Goal: Download file/media

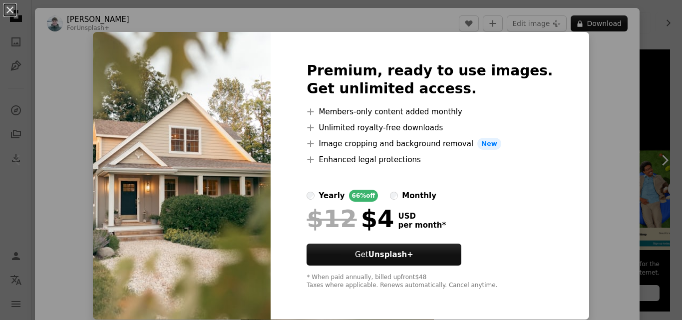
scroll to position [0, 0]
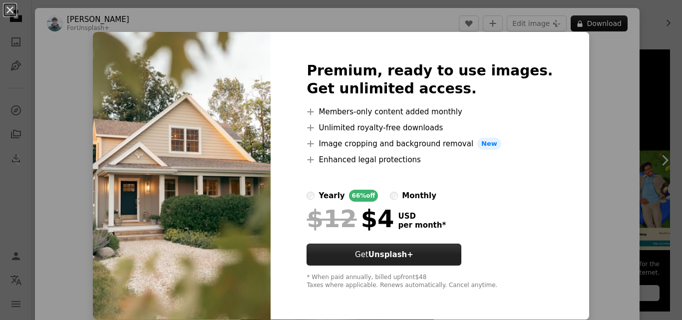
click at [449, 253] on button "Get Unsplash+" at bounding box center [384, 255] width 155 height 22
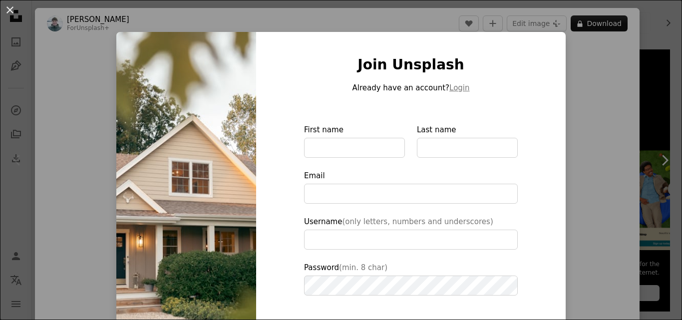
click at [571, 97] on div "An X shape Join Unsplash Already have an account? Login First name Last name Em…" at bounding box center [341, 160] width 682 height 320
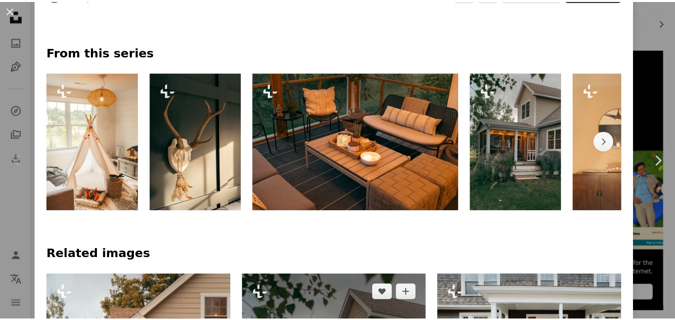
scroll to position [549, 0]
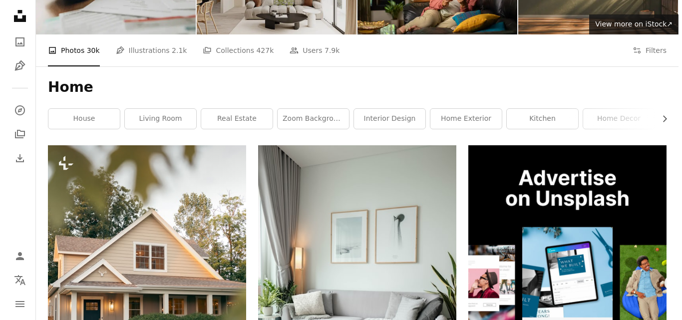
scroll to position [250, 0]
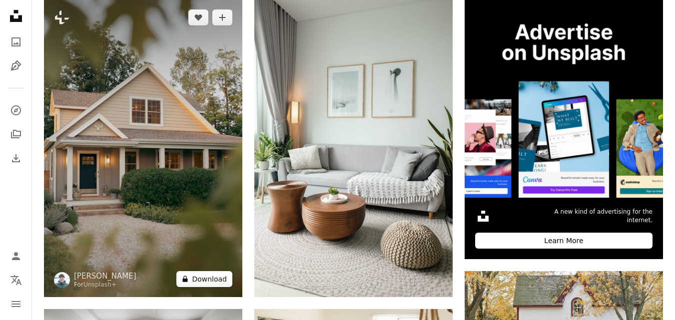
click at [212, 282] on button "A lock Download" at bounding box center [204, 279] width 56 height 16
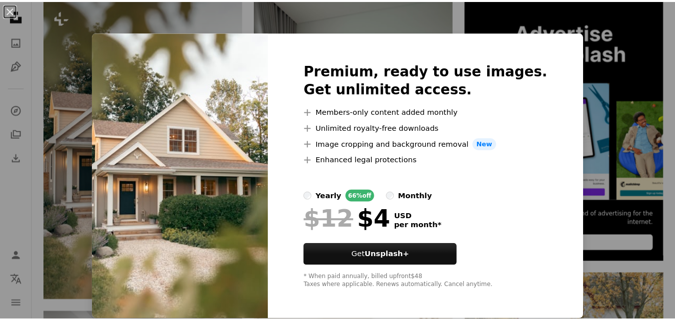
scroll to position [0, 0]
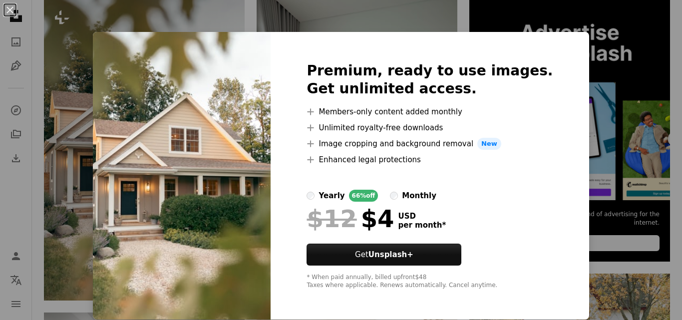
drag, startPoint x: 588, startPoint y: 158, endPoint x: 553, endPoint y: 165, distance: 35.1
click at [587, 157] on div "An X shape Premium, ready to use images. Get unlimited access. A plus sign Memb…" at bounding box center [341, 160] width 682 height 320
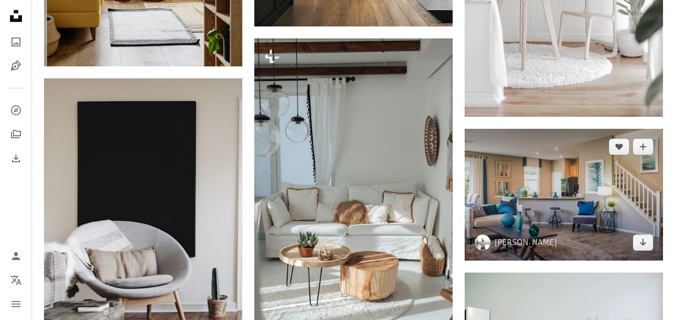
scroll to position [1398, 0]
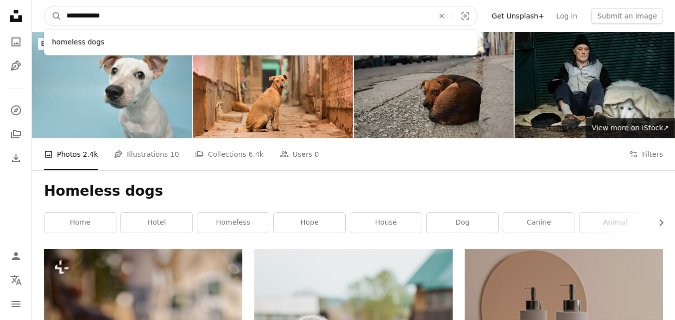
drag, startPoint x: 98, startPoint y: 15, endPoint x: 54, endPoint y: 25, distance: 44.6
click at [54, 25] on form "**********" at bounding box center [260, 16] width 433 height 20
drag, startPoint x: 117, startPoint y: 24, endPoint x: 1, endPoint y: 29, distance: 115.5
type input "****"
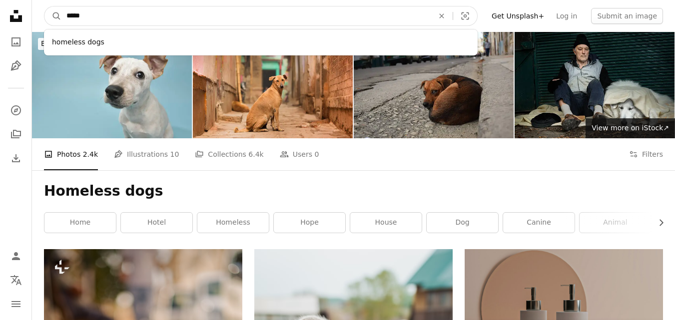
click at [44, 6] on button "A magnifying glass" at bounding box center [52, 15] width 17 height 19
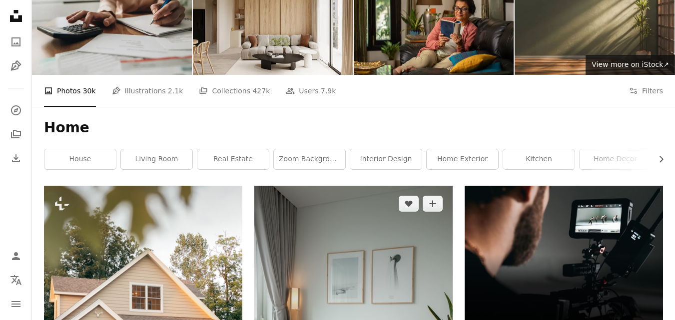
scroll to position [150, 0]
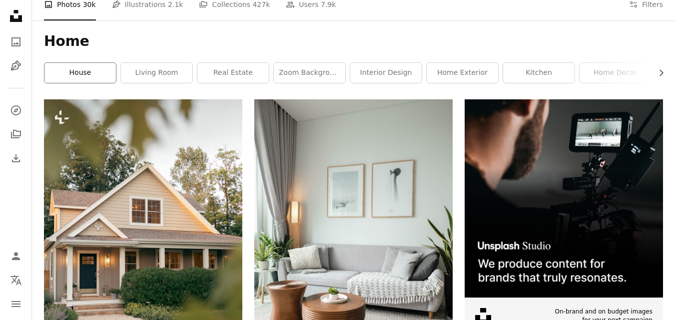
click at [76, 71] on link "house" at bounding box center [79, 73] width 71 height 20
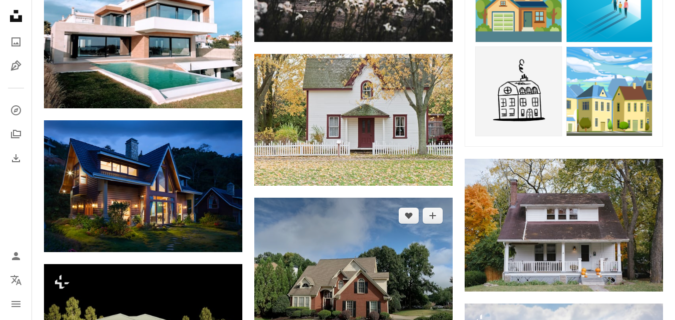
scroll to position [799, 0]
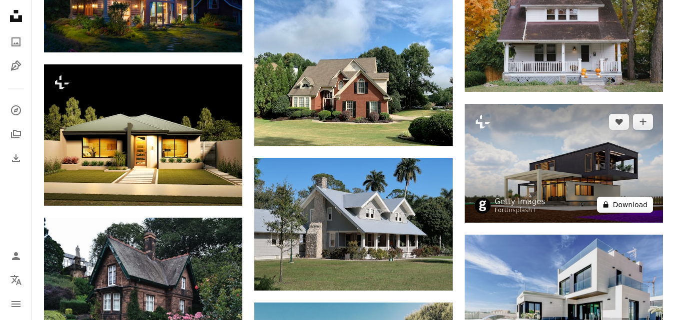
click at [636, 203] on button "A lock Download" at bounding box center [625, 205] width 56 height 16
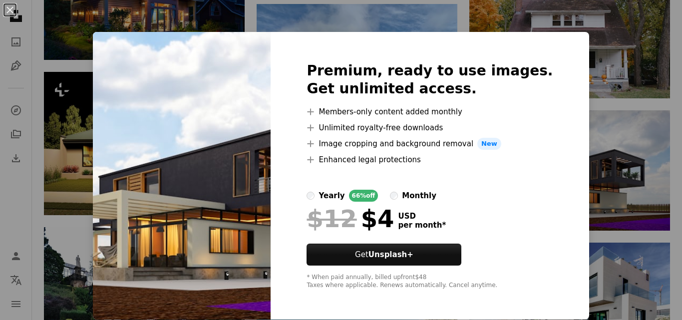
click at [611, 150] on div "An X shape Premium, ready to use images. Get unlimited access. A plus sign Memb…" at bounding box center [341, 160] width 682 height 320
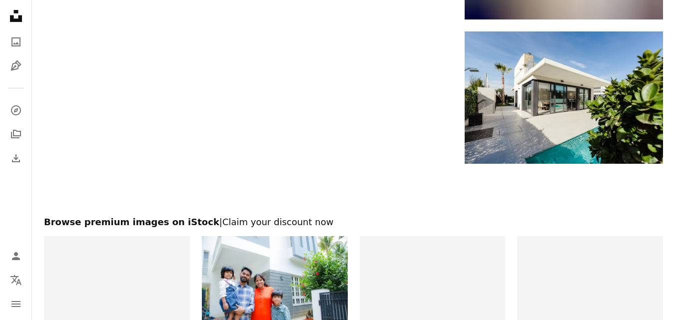
scroll to position [1847, 0]
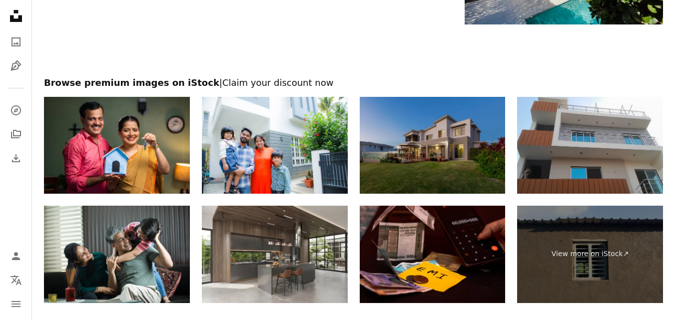
click at [475, 159] on img at bounding box center [432, 145] width 146 height 97
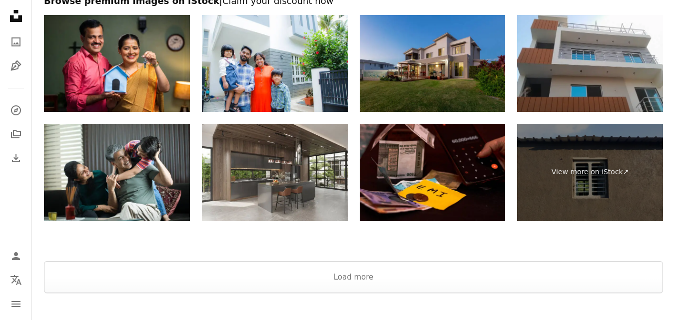
scroll to position [1698, 0]
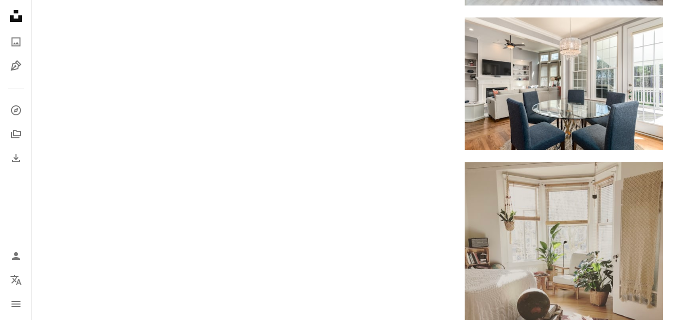
scroll to position [150, 0]
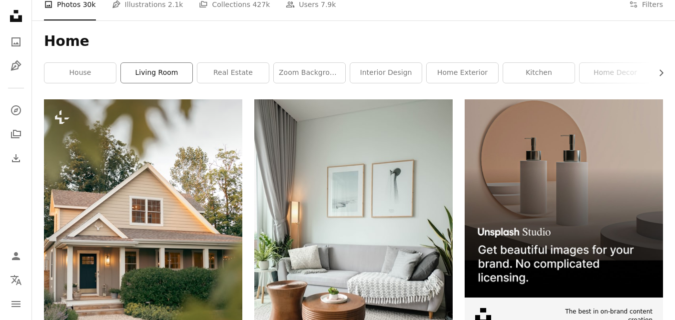
click at [159, 72] on link "living room" at bounding box center [156, 73] width 71 height 20
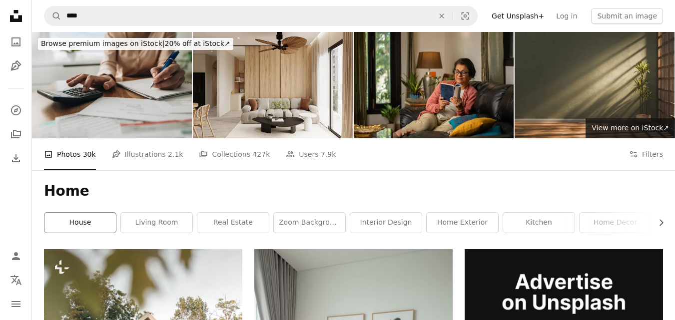
click at [87, 217] on link "house" at bounding box center [79, 223] width 71 height 20
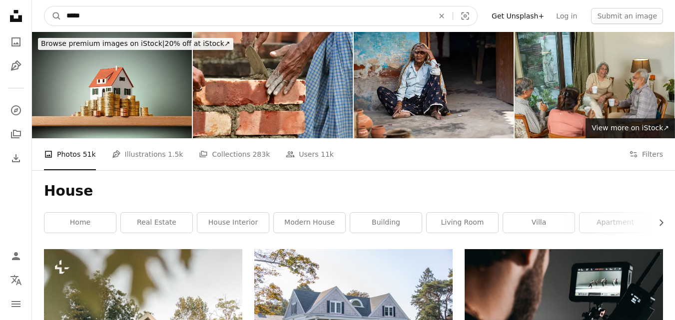
click at [95, 21] on input "*****" at bounding box center [245, 15] width 369 height 19
type input "**********"
click button "A magnifying glass" at bounding box center [52, 15] width 17 height 19
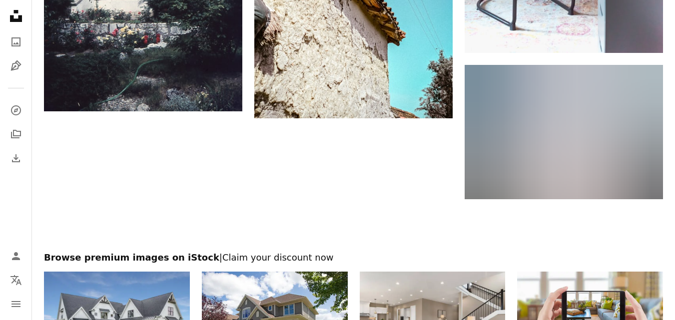
scroll to position [1799, 0]
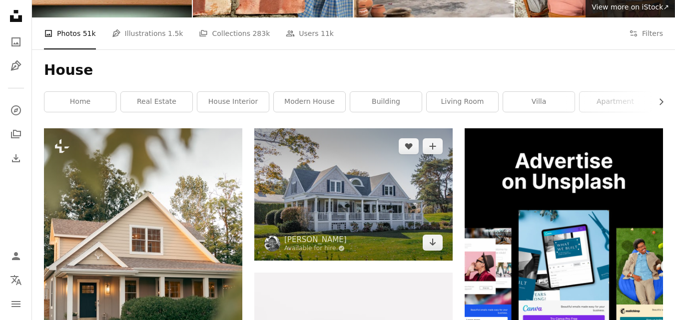
scroll to position [150, 0]
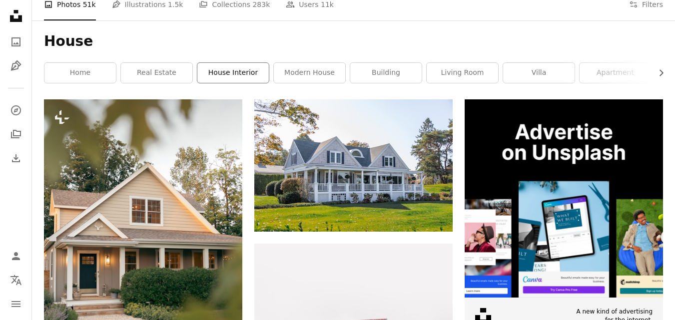
click at [246, 75] on link "house interior" at bounding box center [232, 73] width 71 height 20
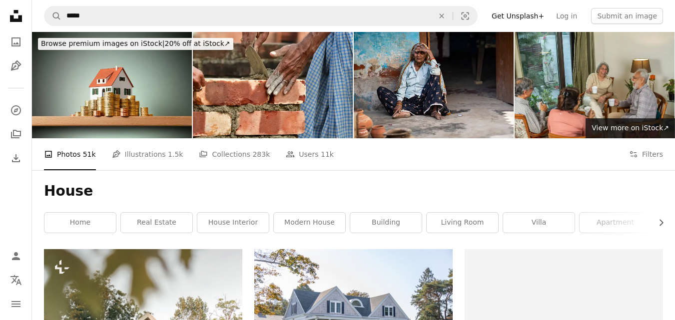
scroll to position [150, 0]
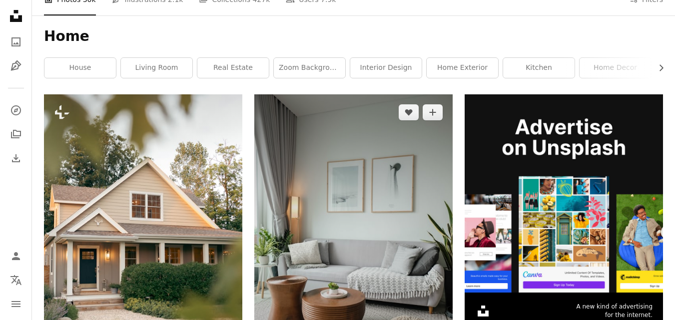
scroll to position [250, 0]
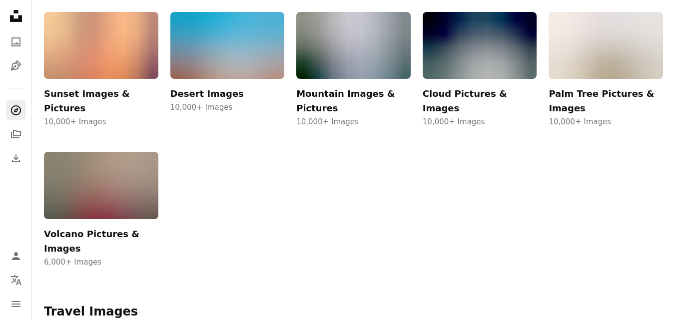
scroll to position [1548, 0]
